Goal: Transaction & Acquisition: Purchase product/service

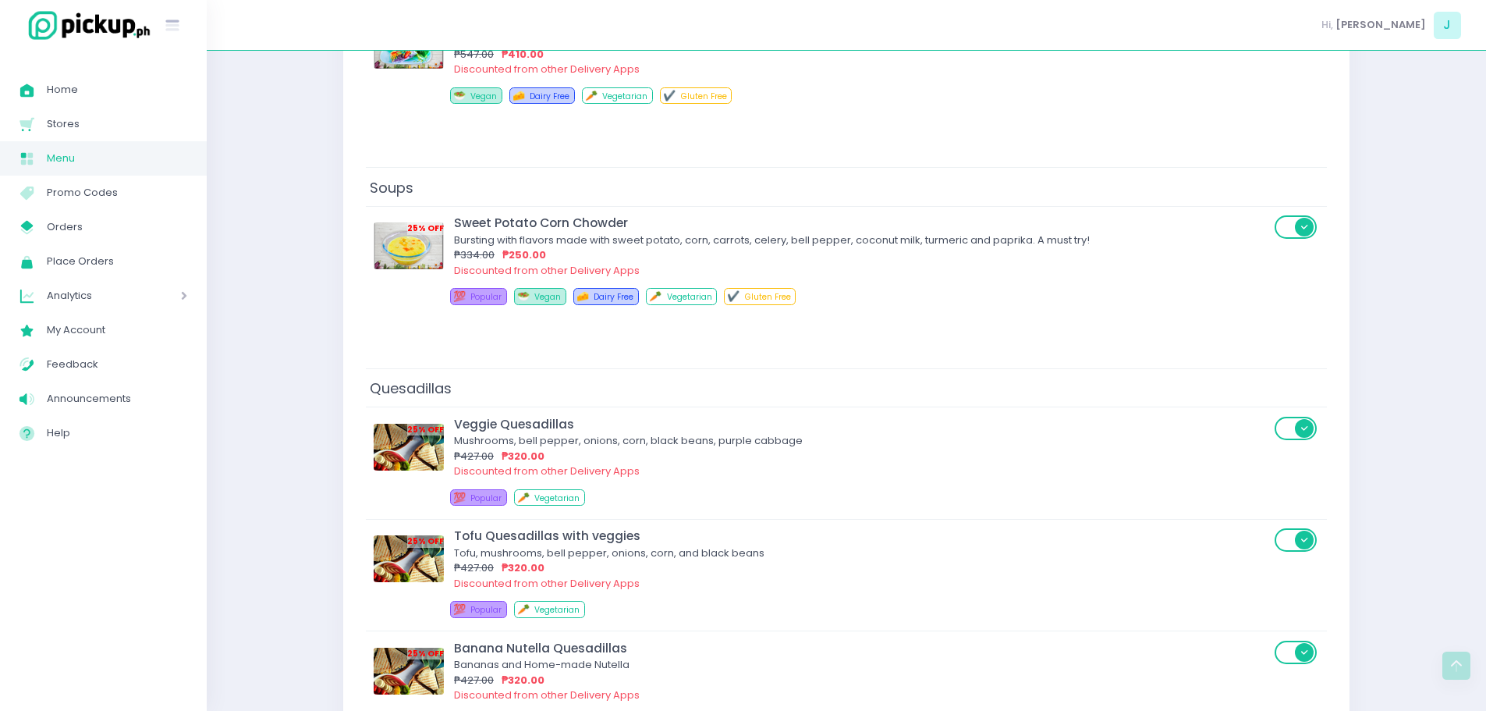
scroll to position [6046, 0]
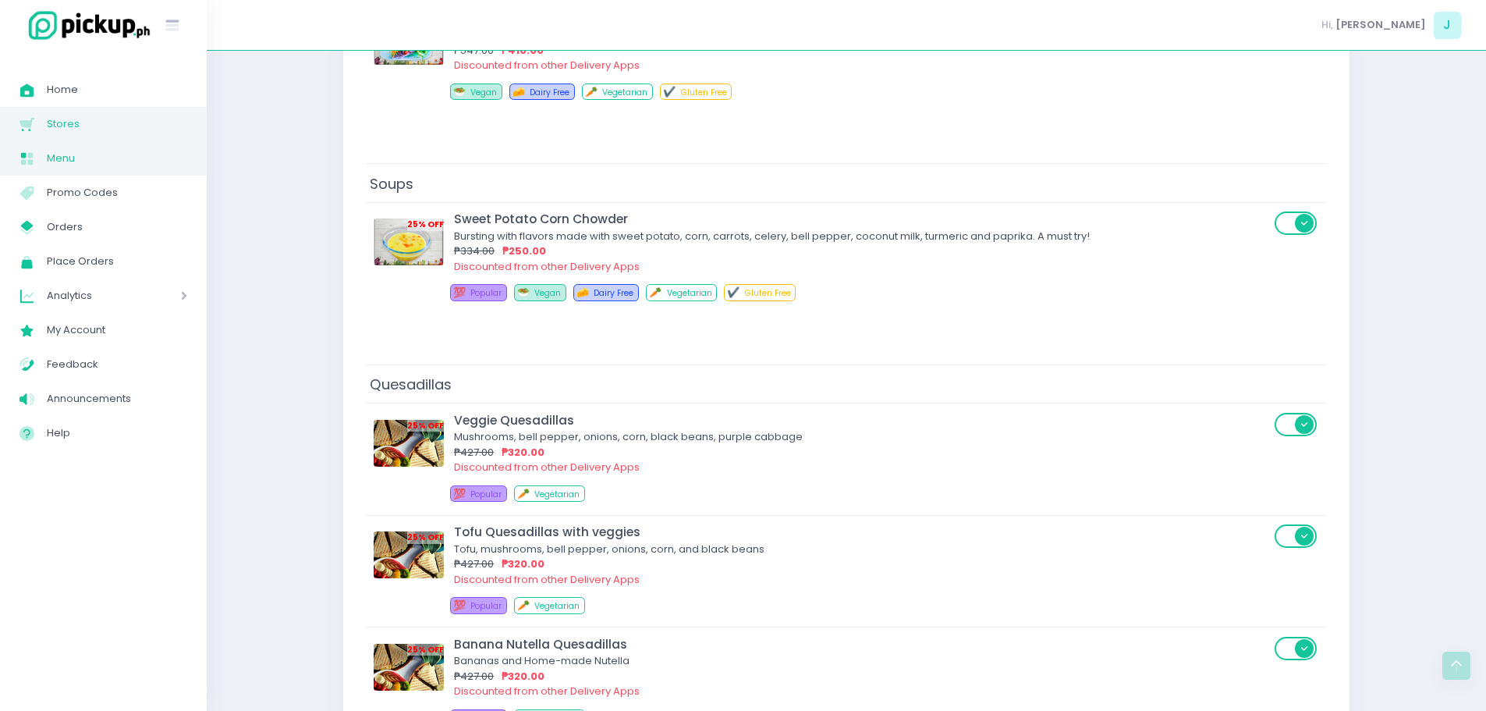
click at [123, 122] on span "Stores" at bounding box center [117, 124] width 140 height 20
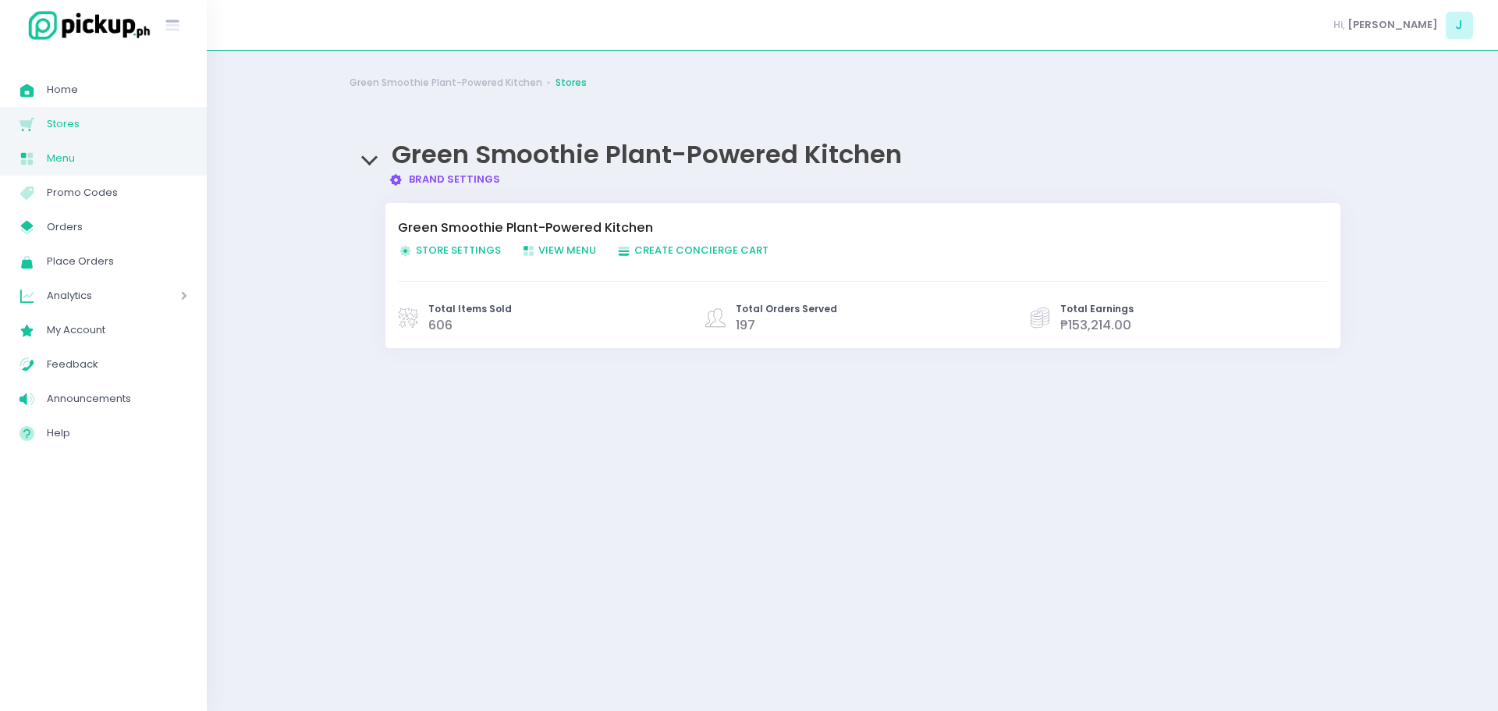
click at [109, 158] on span "Menu" at bounding box center [117, 158] width 140 height 20
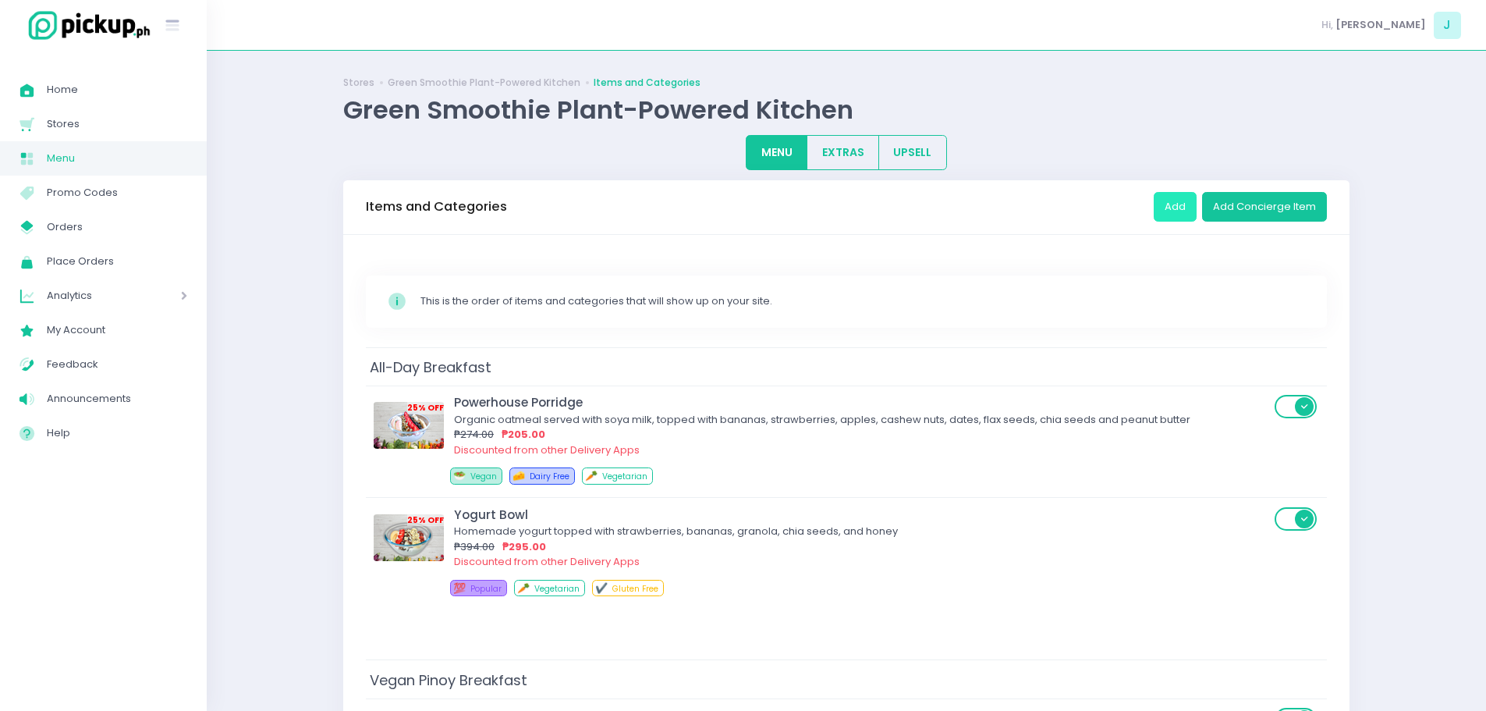
click at [1191, 211] on button "Add" at bounding box center [1175, 207] width 43 height 30
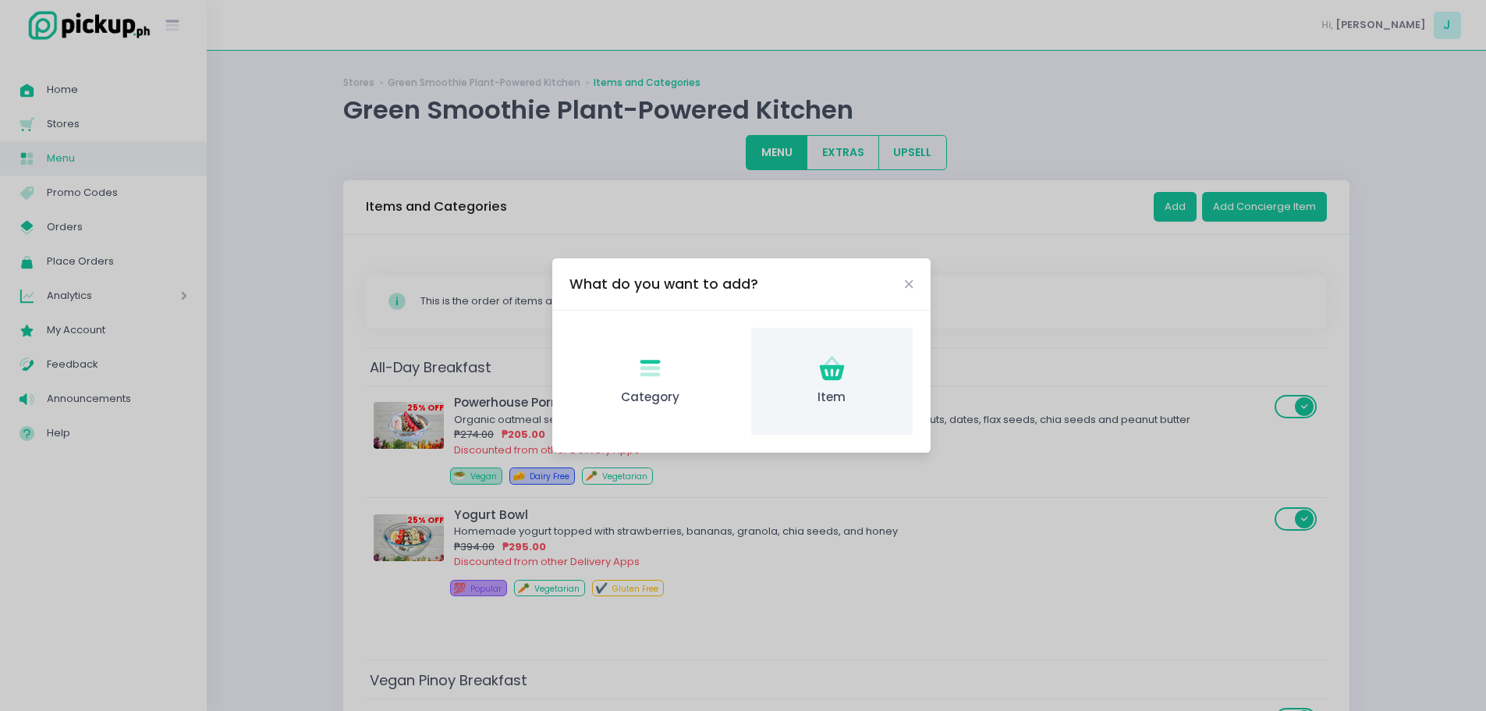
click at [834, 391] on span "Item" at bounding box center [832, 398] width 137 height 18
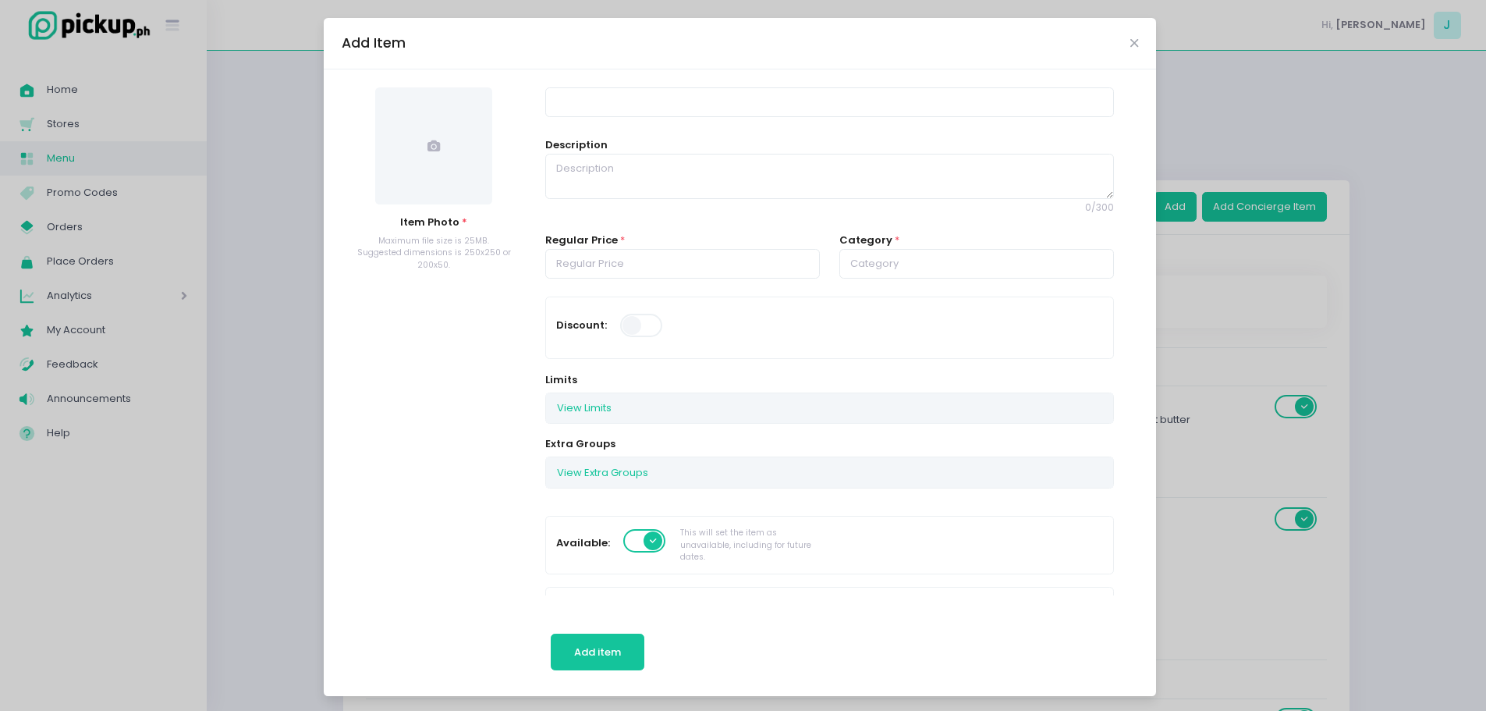
click at [452, 169] on span at bounding box center [433, 145] width 117 height 117
click at [1130, 42] on icon "Close" at bounding box center [1134, 43] width 8 height 12
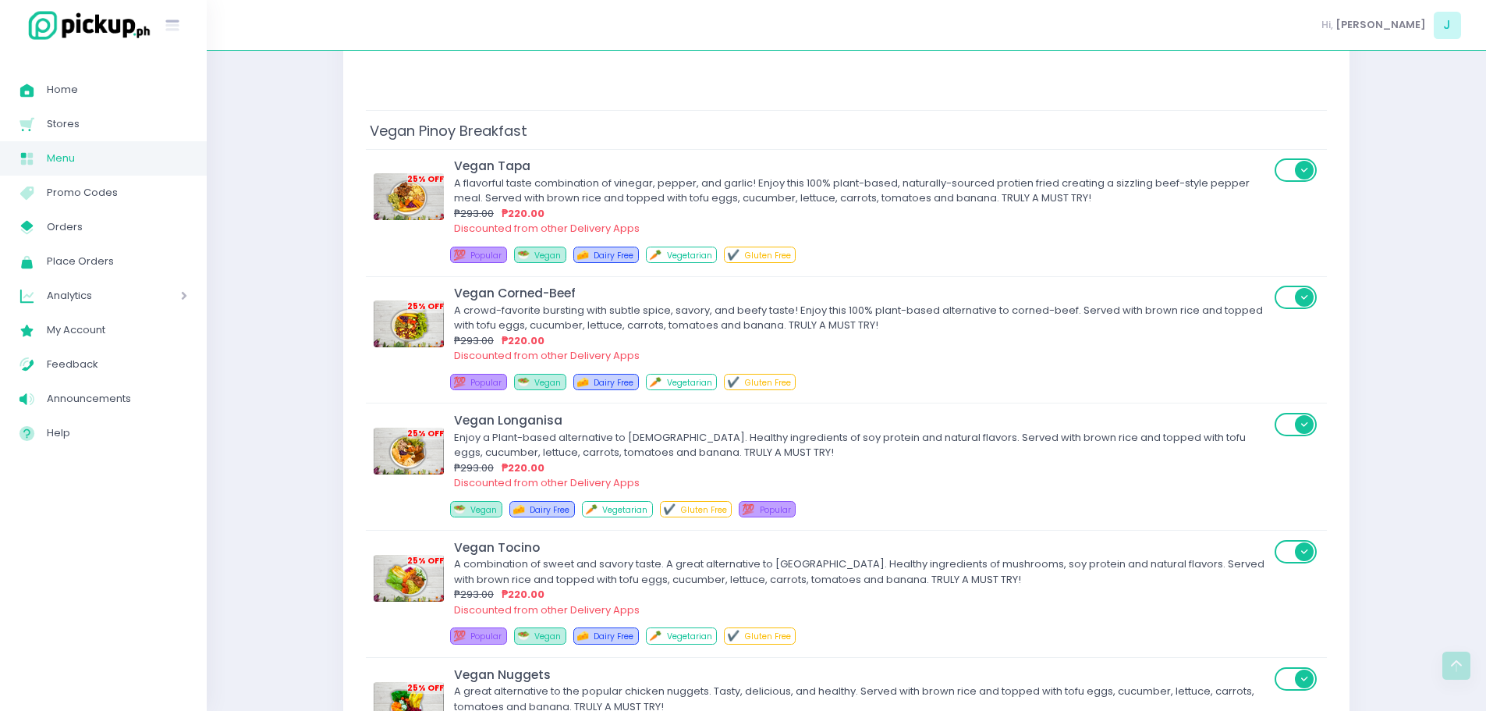
scroll to position [550, 0]
click at [135, 332] on span "My Account" at bounding box center [117, 330] width 140 height 20
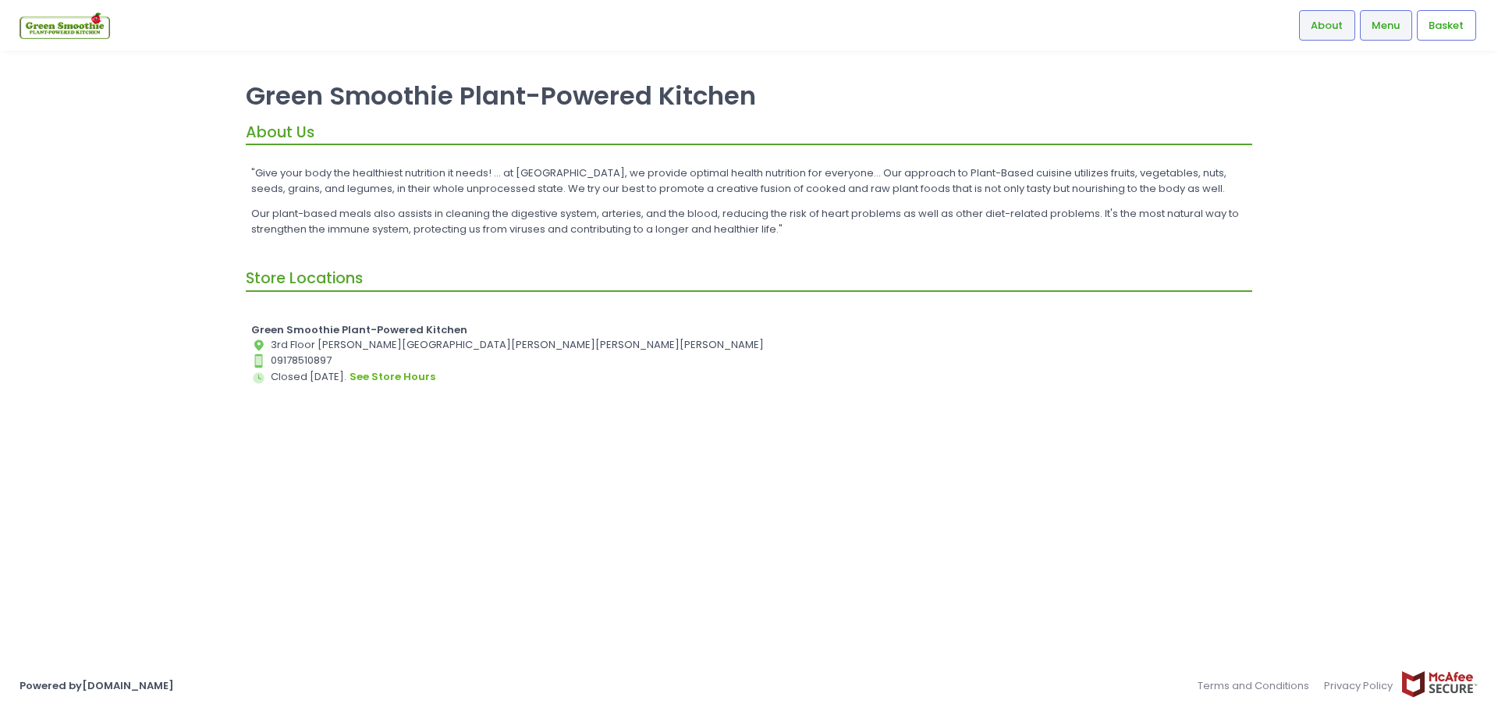
click at [1393, 23] on span "Menu" at bounding box center [1386, 26] width 28 height 16
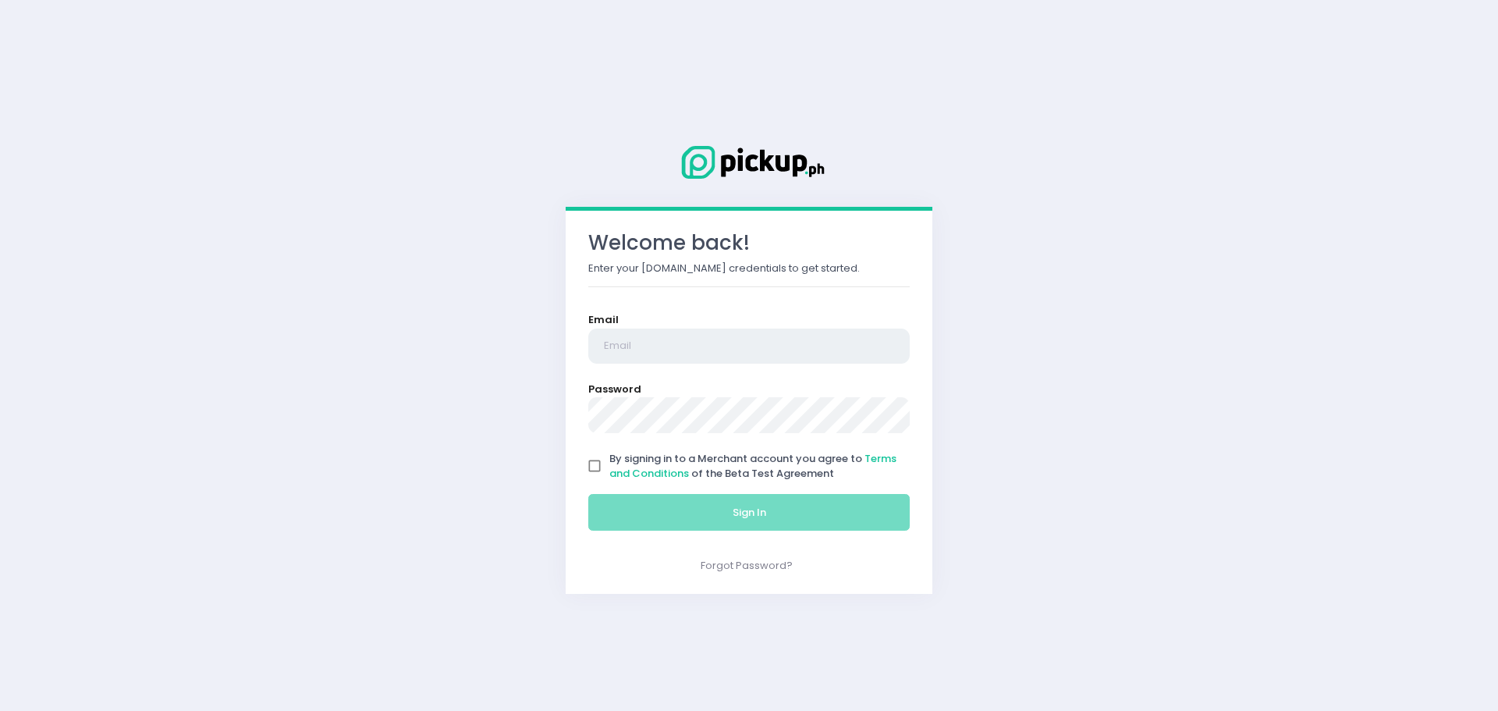
type input "[EMAIL_ADDRESS][DOMAIN_NAME]"
click at [590, 467] on input "By signing in to a Merchant account you agree to Terms and Conditions of the Be…" at bounding box center [595, 466] width 30 height 30
checkbox input "true"
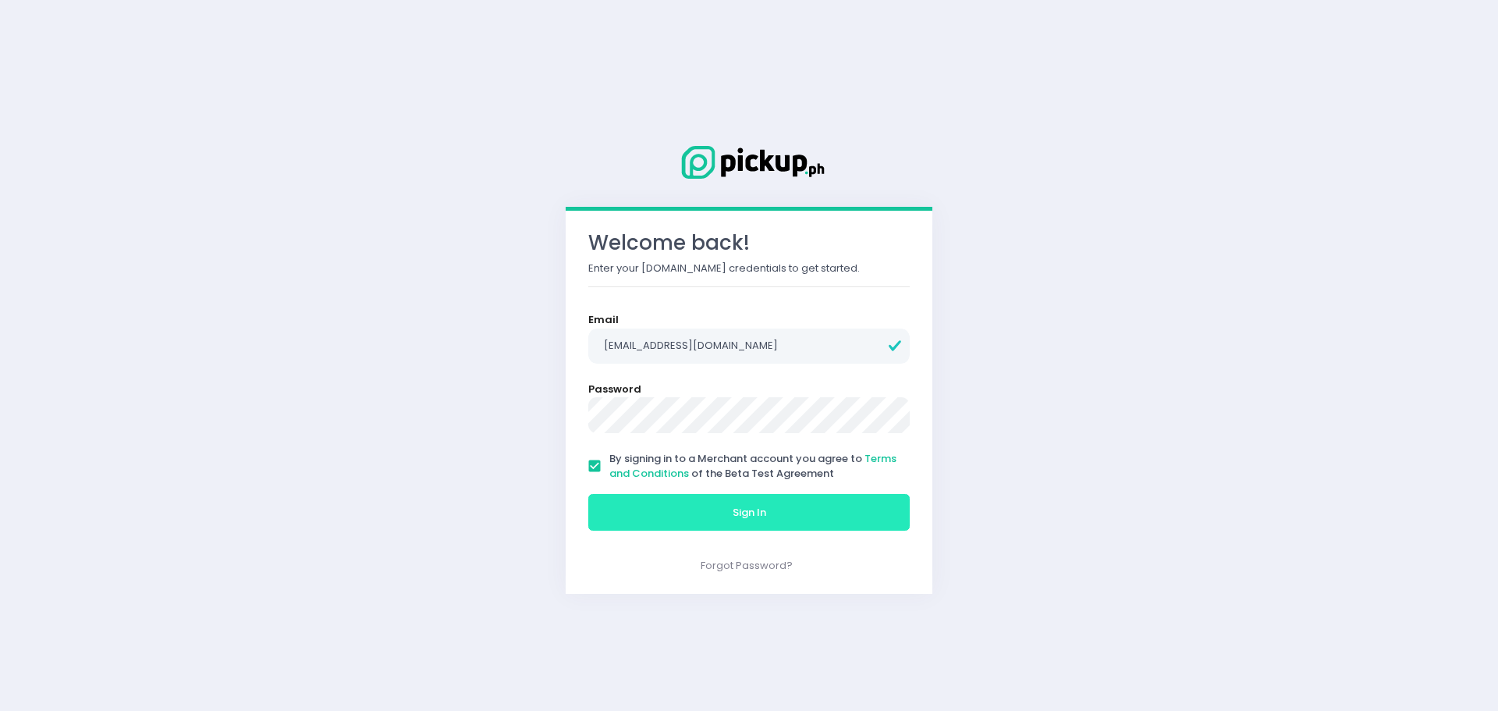
click at [653, 513] on button "Sign In" at bounding box center [748, 512] width 321 height 37
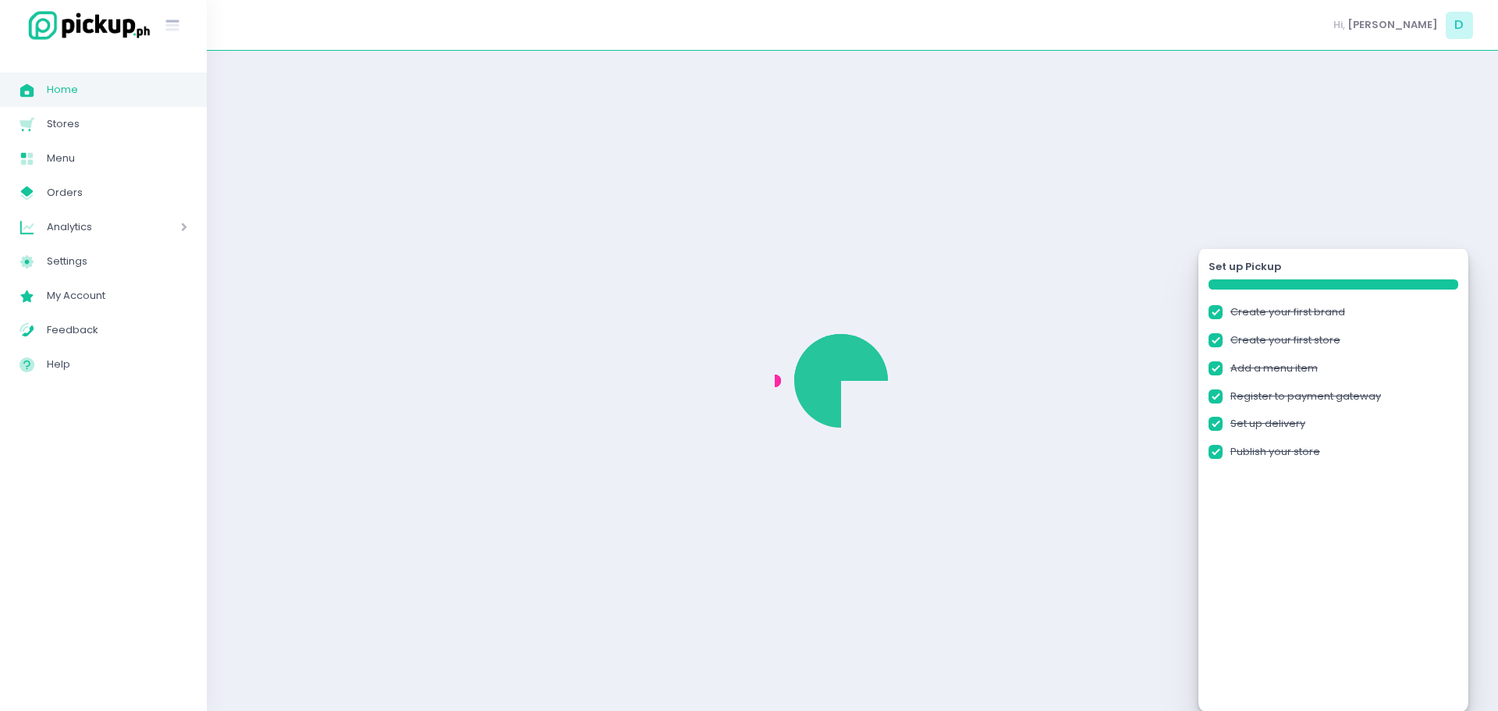
checkbox input "true"
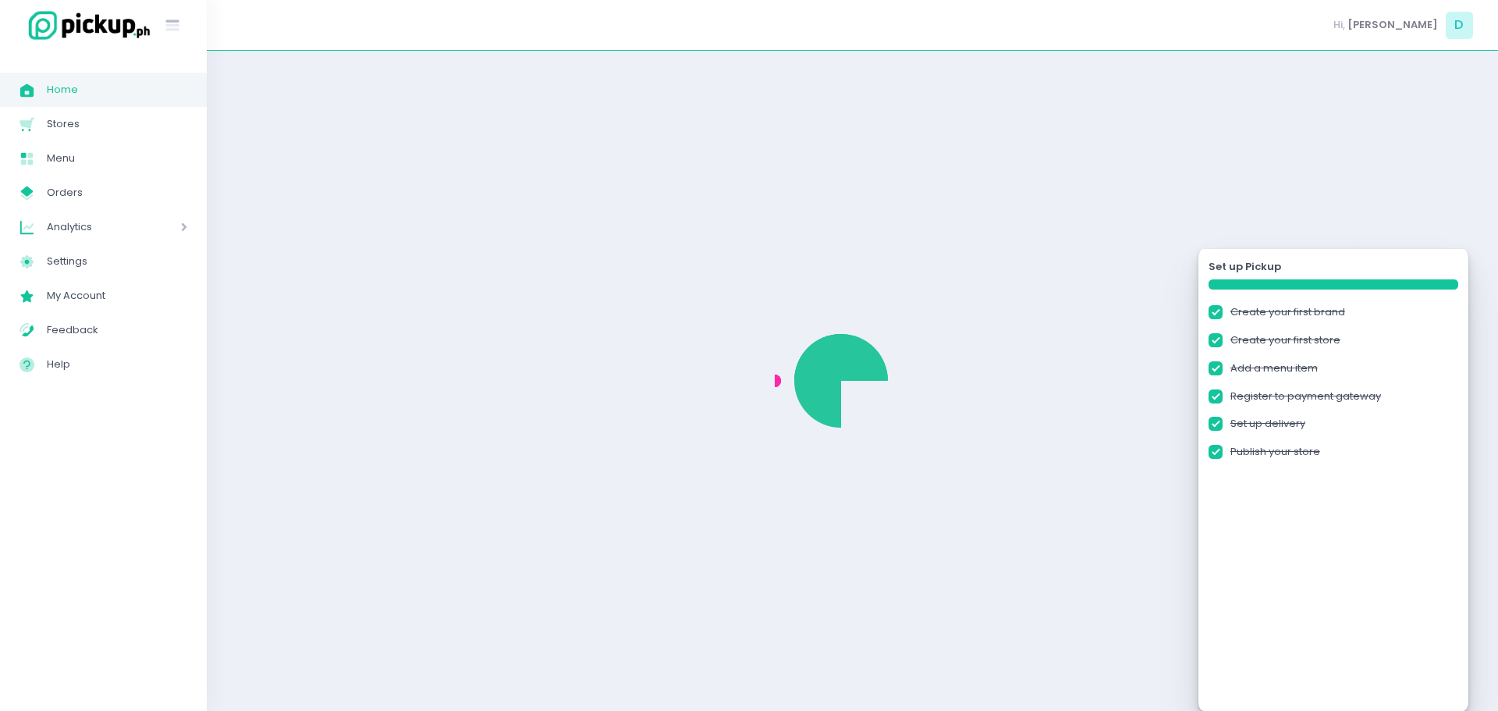
checkbox input "true"
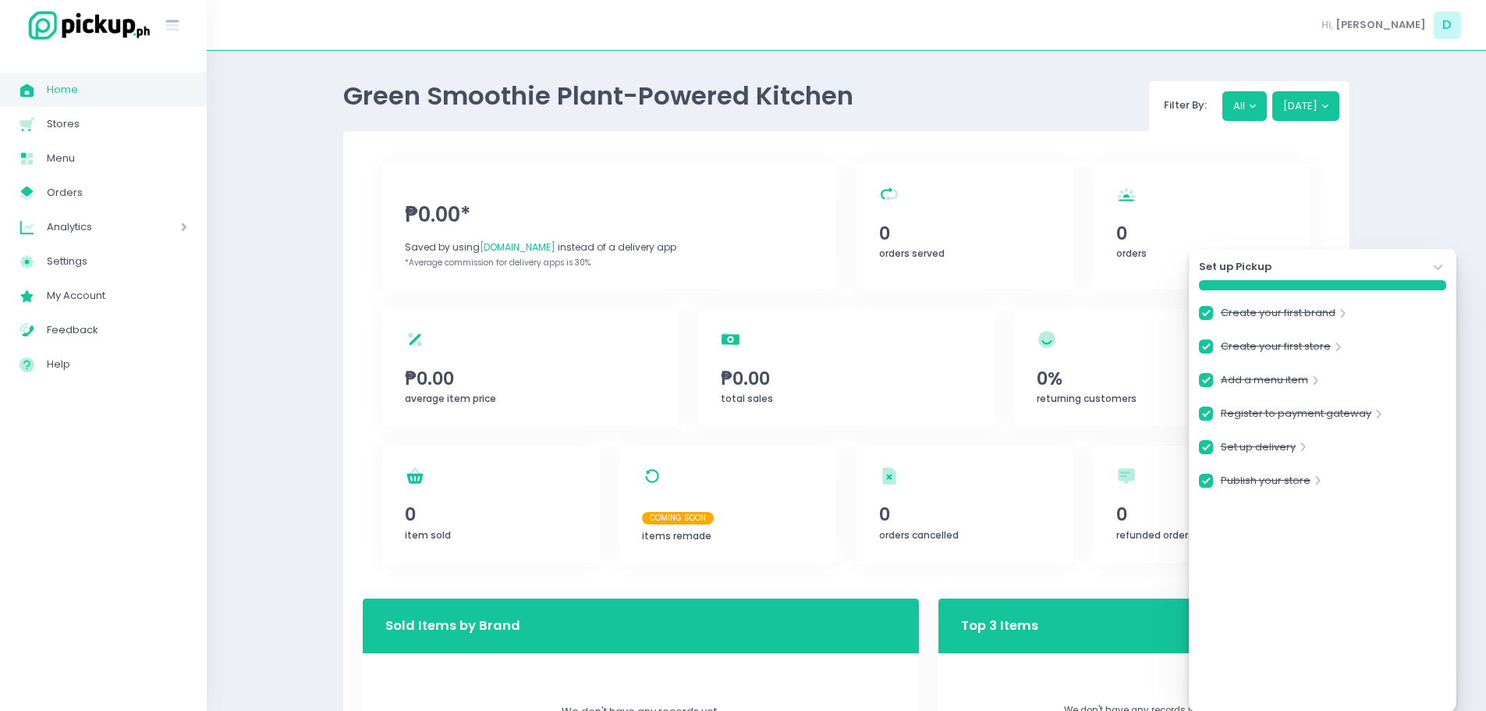
click at [1443, 267] on icon "Stockholm-icons / Navigation / Angle-down Created with Sketch." at bounding box center [1439, 268] width 16 height 16
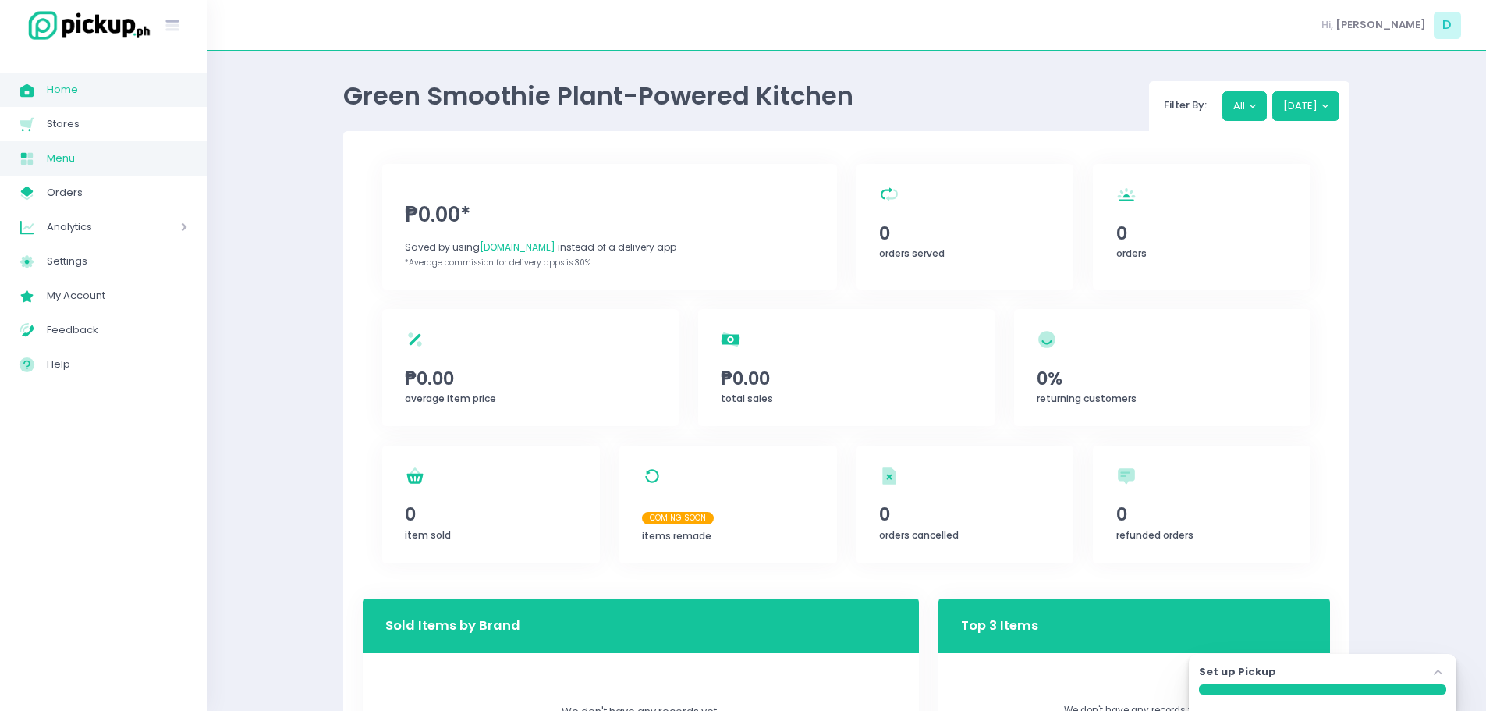
click at [90, 154] on span "Menu" at bounding box center [117, 158] width 140 height 20
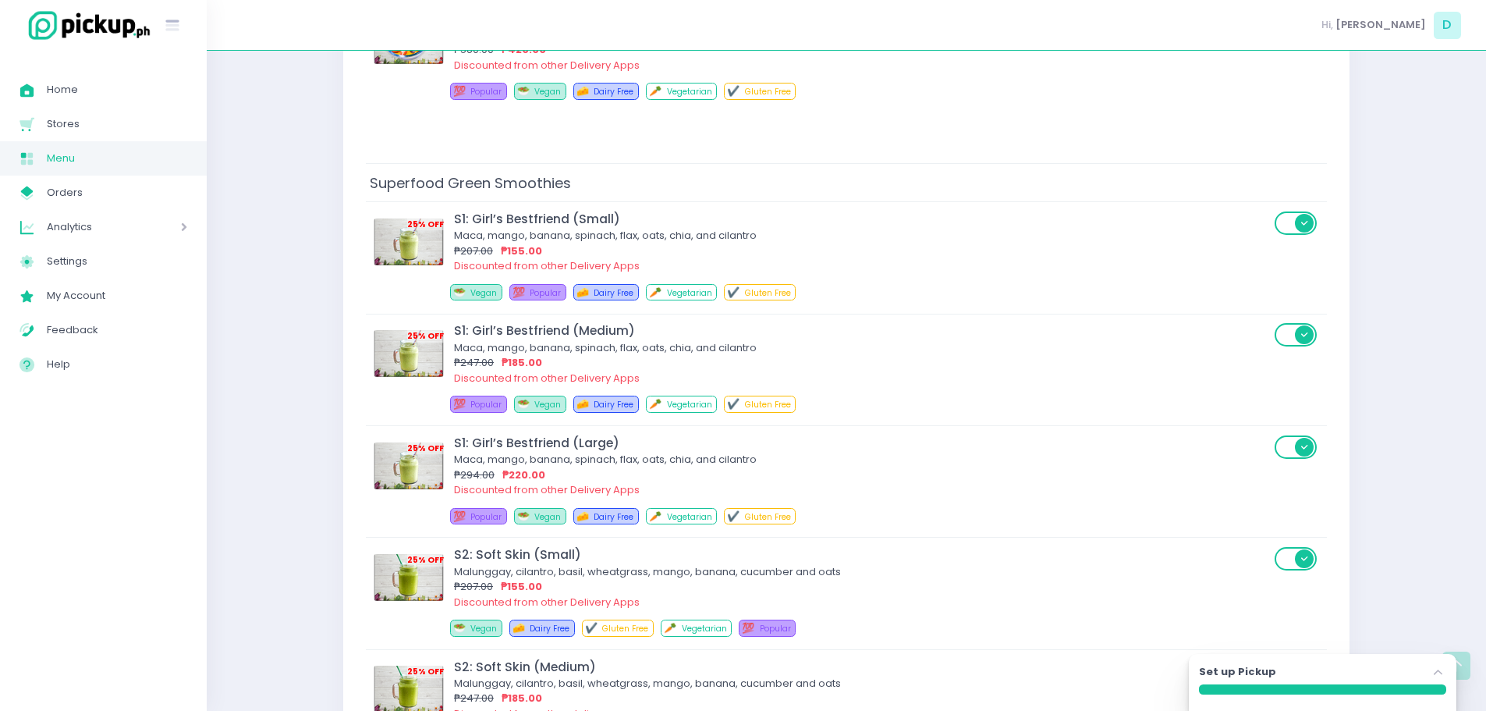
scroll to position [7767, 0]
